Goal: Information Seeking & Learning: Learn about a topic

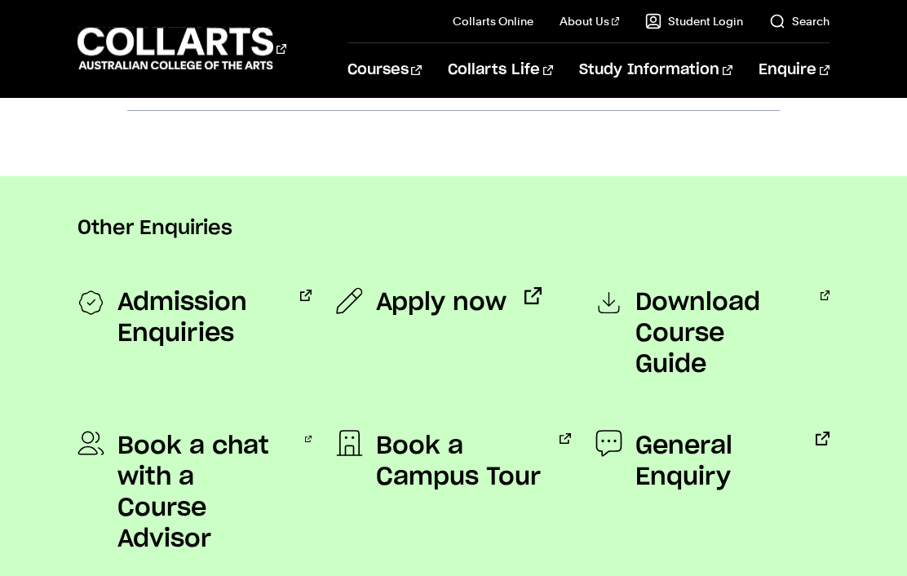
scroll to position [1211, 0]
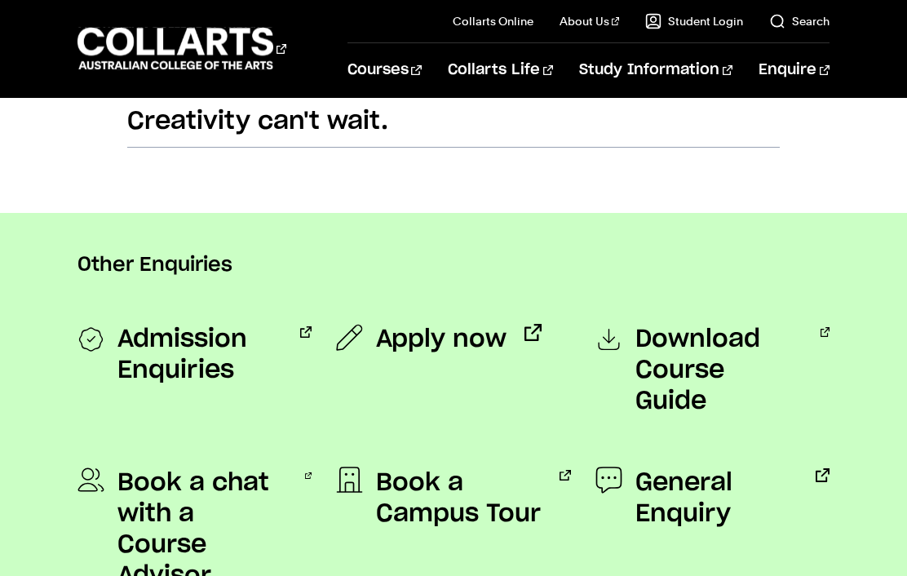
click at [180, 356] on span "Admission Enquiries" at bounding box center [200, 355] width 166 height 62
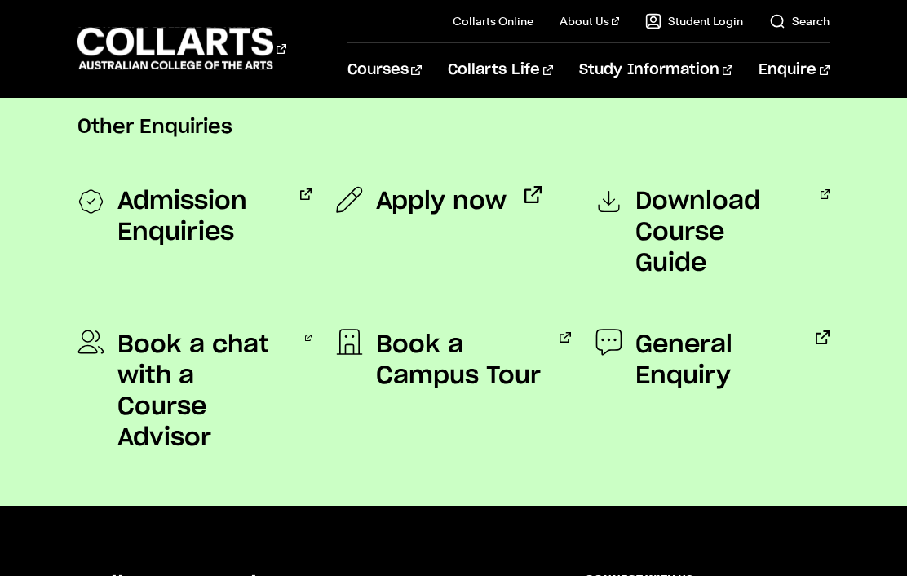
scroll to position [1410, 0]
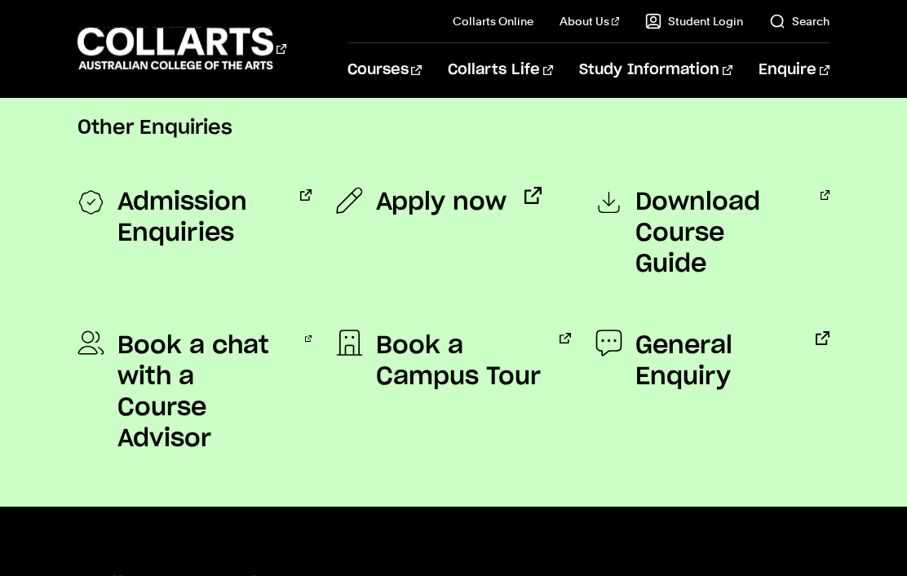
click at [729, 191] on span "Download Course Guide" at bounding box center [718, 233] width 167 height 93
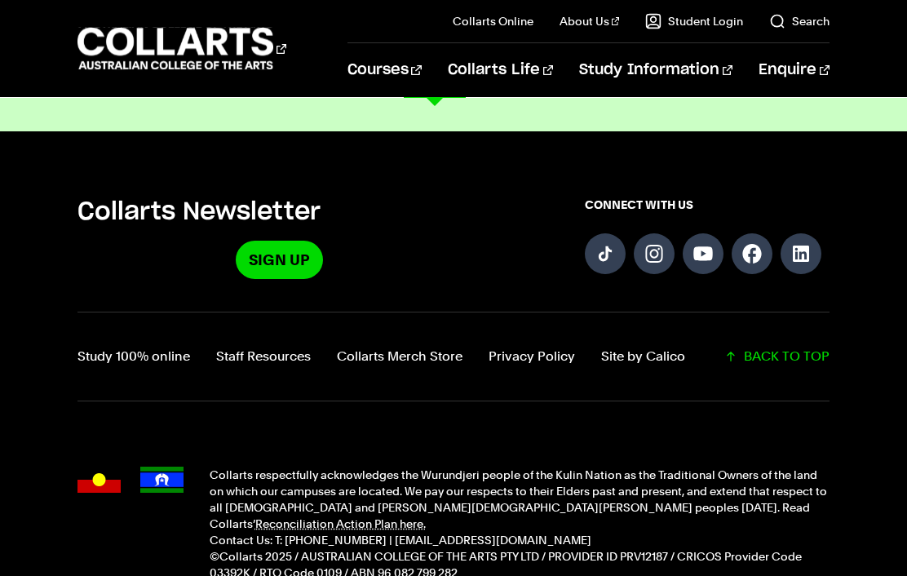
scroll to position [1723, 0]
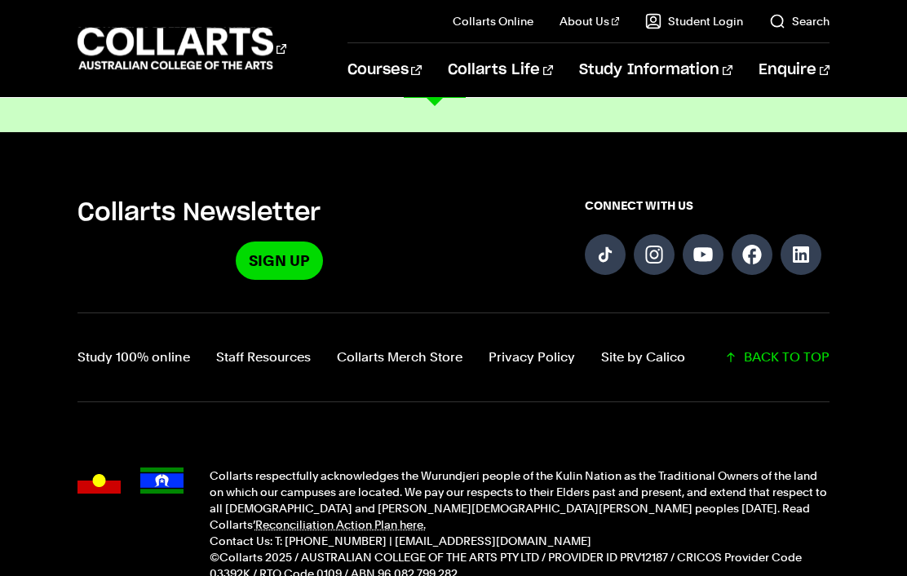
click at [498, 269] on link "Acting" at bounding box center [551, 273] width 170 height 20
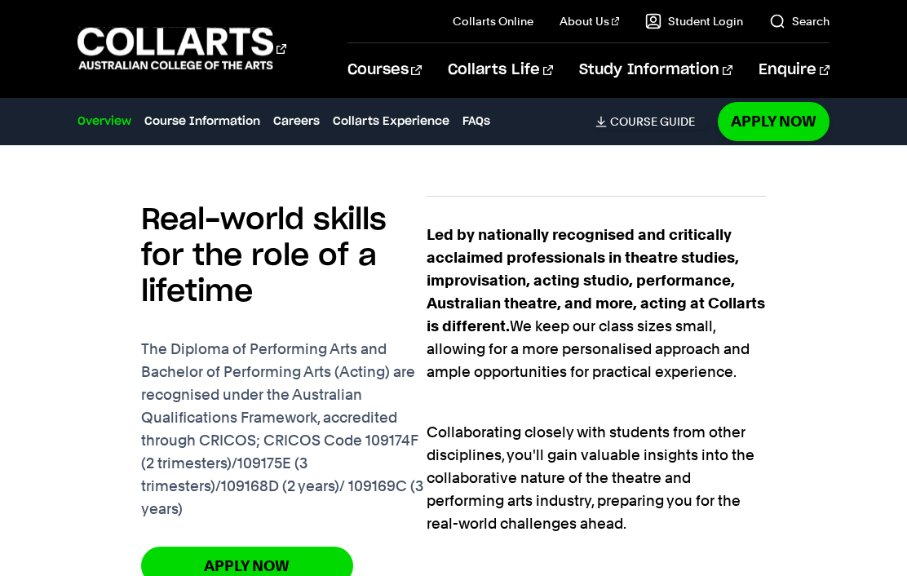
scroll to position [1020, 0]
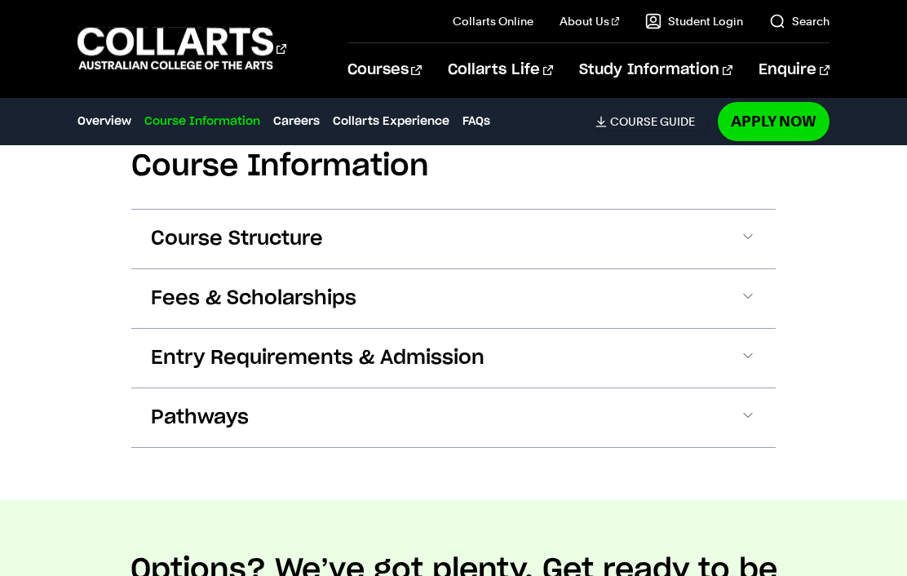
click at [736, 360] on button "Entry Requirements & Admission" at bounding box center [453, 358] width 644 height 59
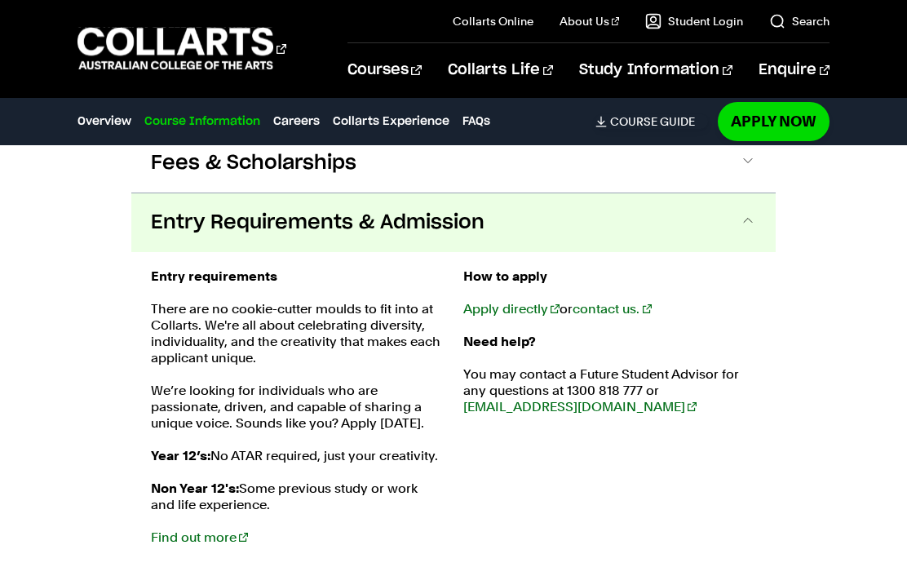
scroll to position [1798, 0]
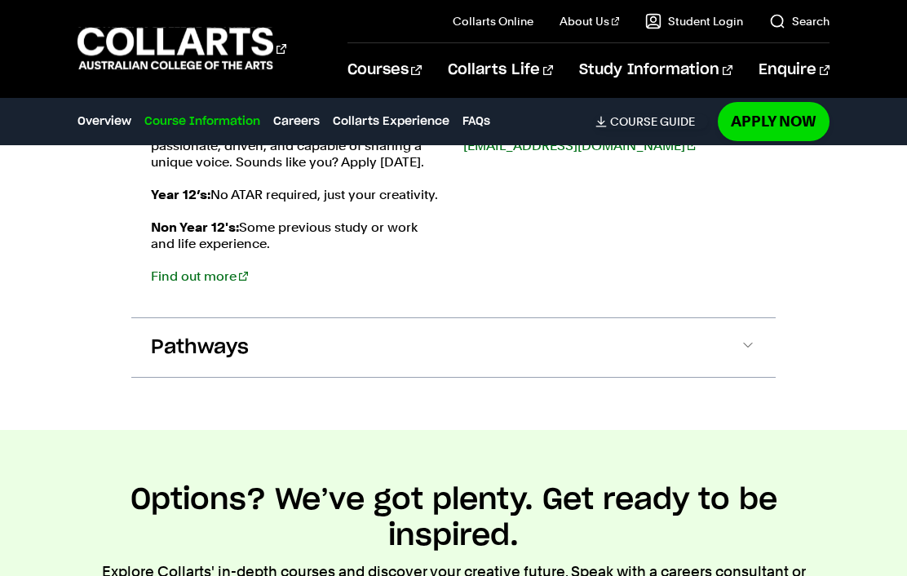
click at [712, 347] on button "Pathways" at bounding box center [453, 347] width 644 height 59
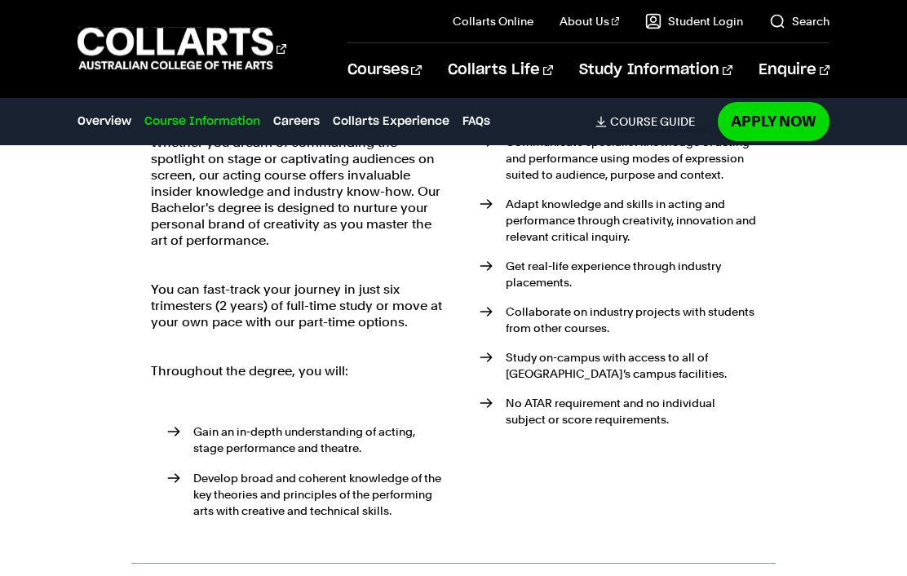
scroll to position [2350, 0]
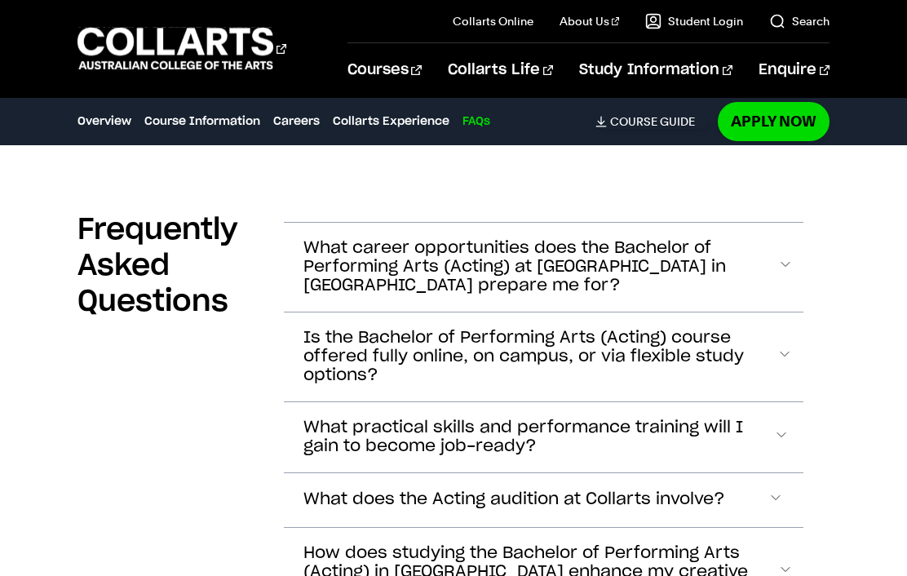
scroll to position [5390, 0]
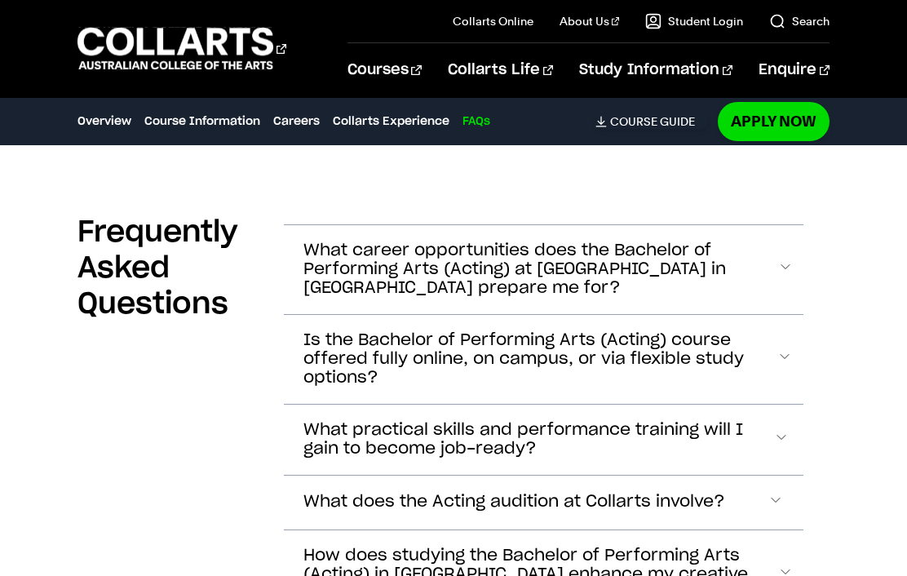
click at [772, 492] on span "Accordion Section" at bounding box center [776, 502] width 16 height 21
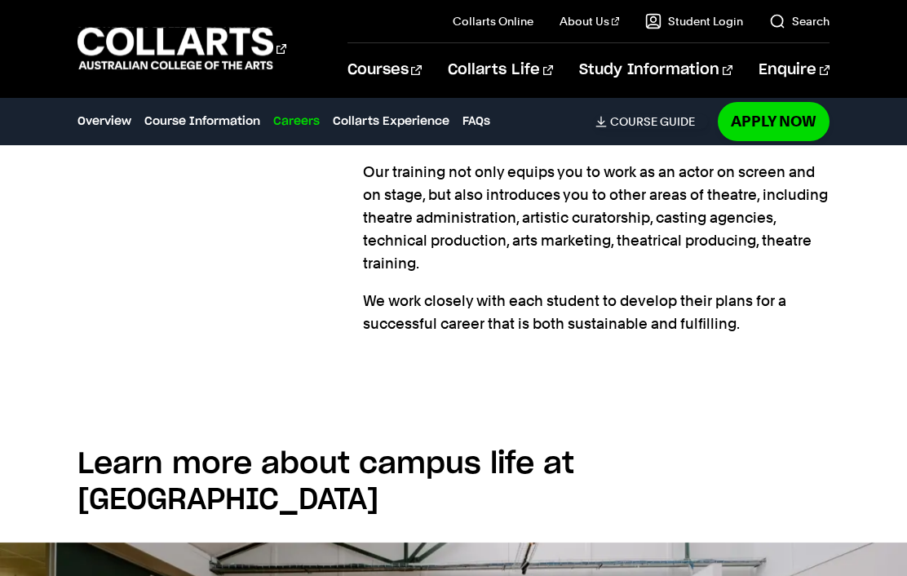
scroll to position [3436, 0]
